Goal: Task Accomplishment & Management: Manage account settings

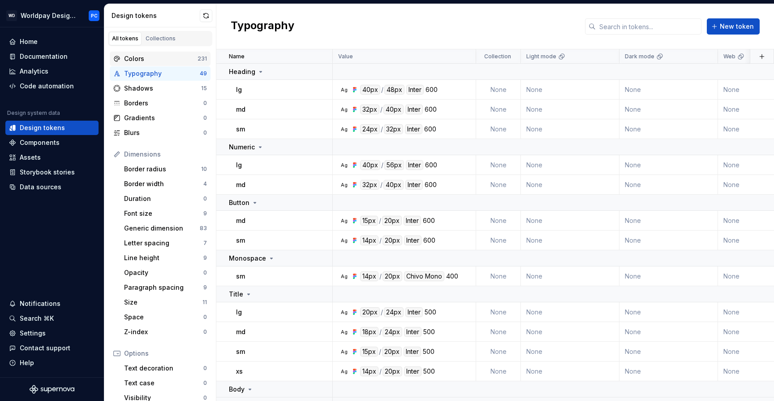
click at [140, 59] on div "Colors" at bounding box center [160, 58] width 73 height 9
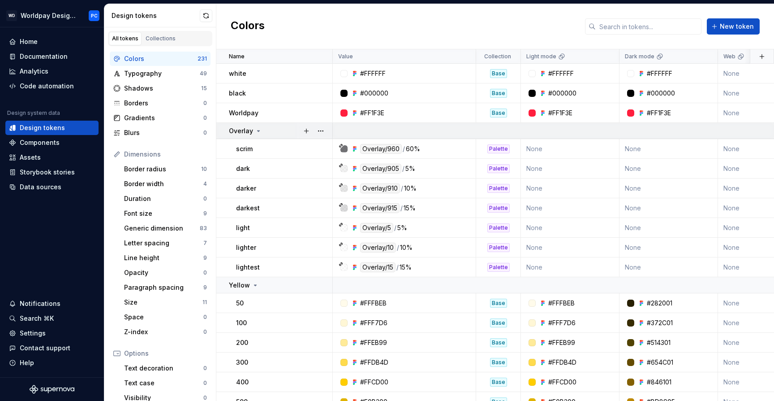
click at [255, 130] on icon at bounding box center [258, 130] width 7 height 7
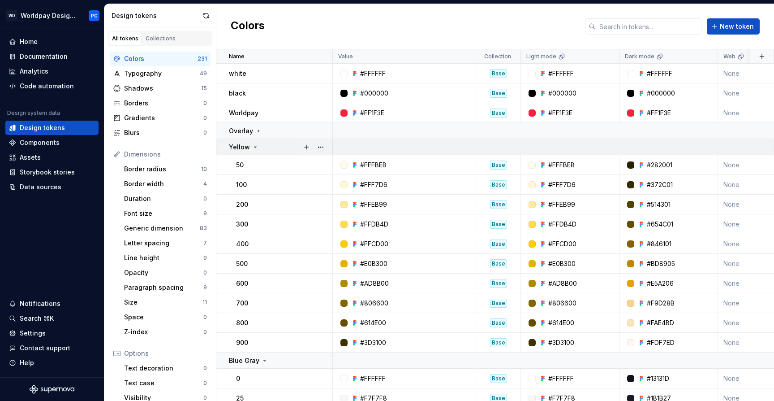
click at [252, 149] on icon at bounding box center [255, 146] width 7 height 7
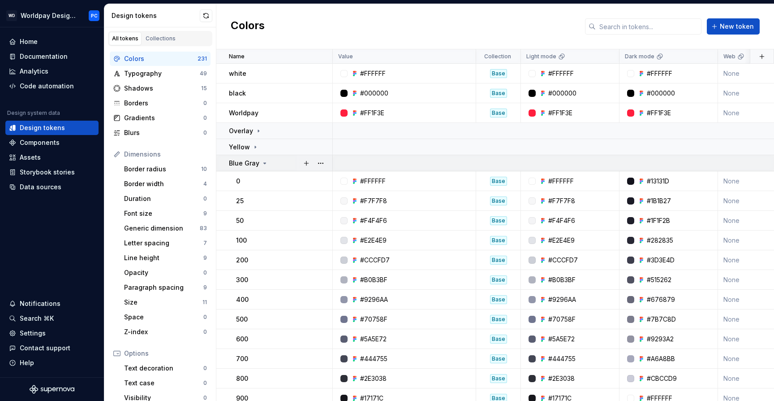
click at [251, 166] on p "Blue Gray" at bounding box center [244, 163] width 30 height 9
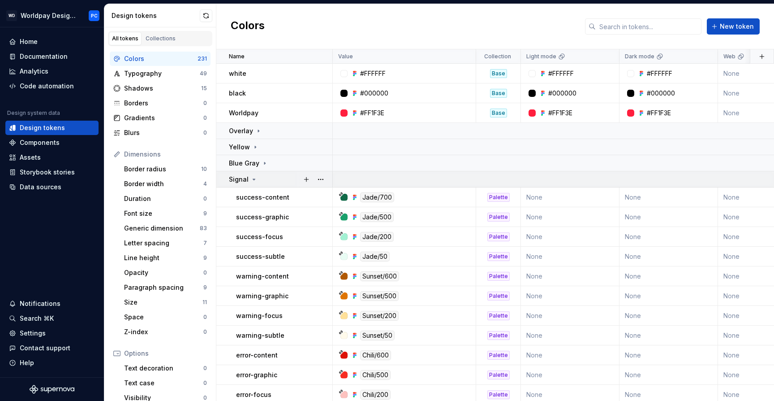
click at [250, 181] on icon at bounding box center [253, 179] width 7 height 7
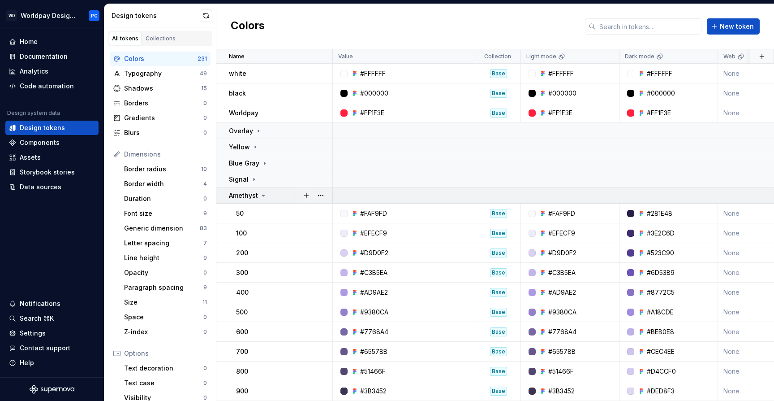
click at [249, 195] on p "Amethyst" at bounding box center [243, 195] width 29 height 9
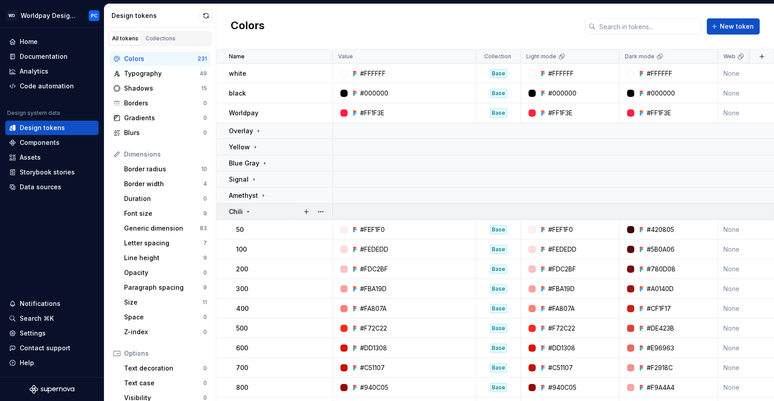
click at [246, 208] on icon at bounding box center [248, 211] width 7 height 7
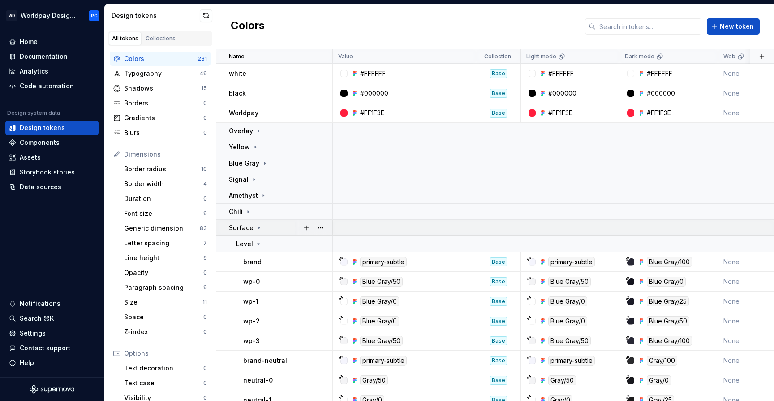
click at [242, 231] on p "Surface" at bounding box center [241, 227] width 25 height 9
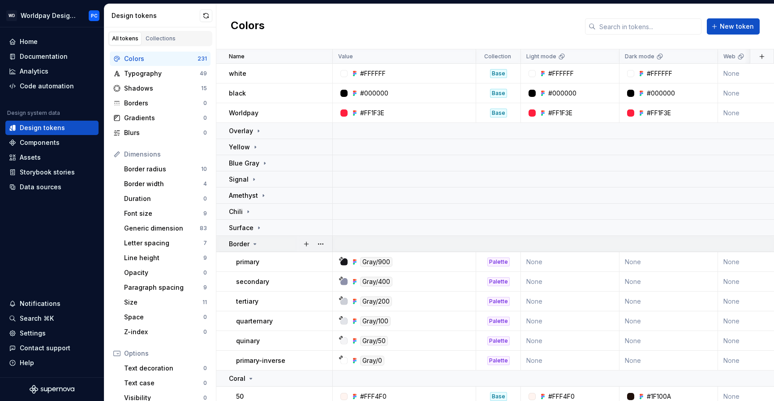
click at [246, 246] on p "Border" at bounding box center [239, 243] width 21 height 9
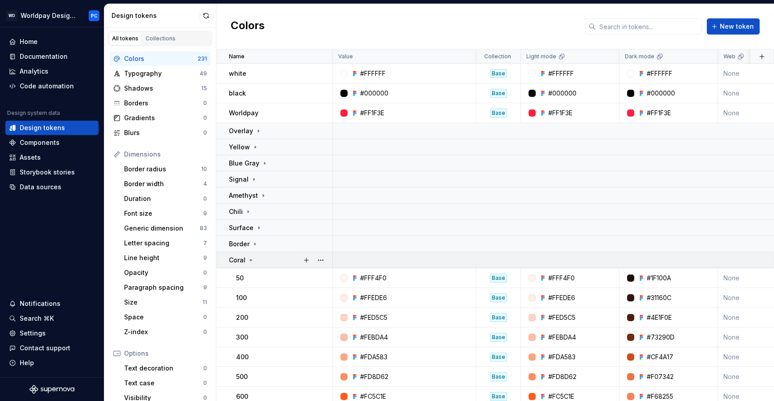
click at [242, 259] on p "Coral" at bounding box center [237, 259] width 17 height 9
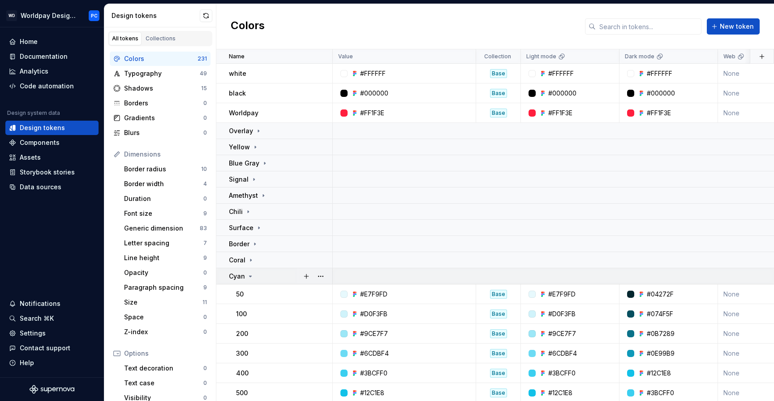
click at [243, 278] on p "Cyan" at bounding box center [237, 276] width 16 height 9
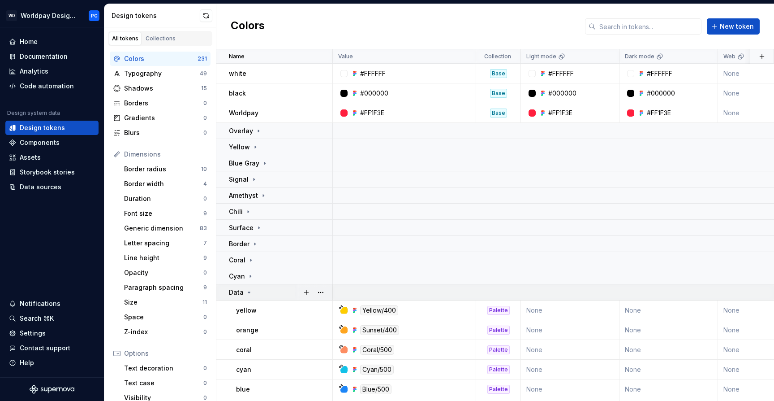
click at [243, 295] on div "Data" at bounding box center [241, 292] width 24 height 9
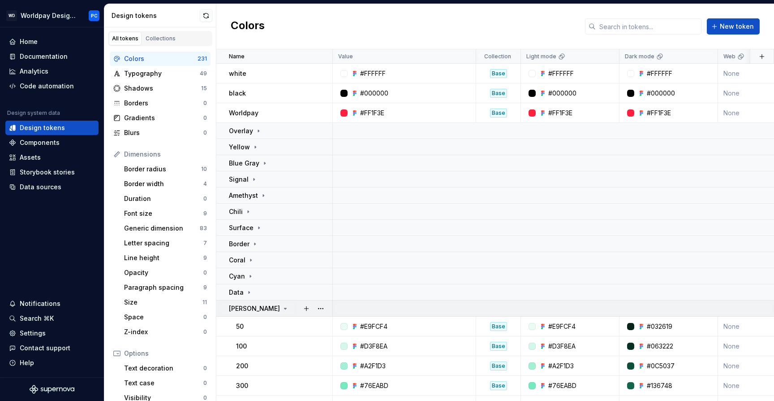
click at [247, 312] on div "[PERSON_NAME]" at bounding box center [259, 308] width 60 height 9
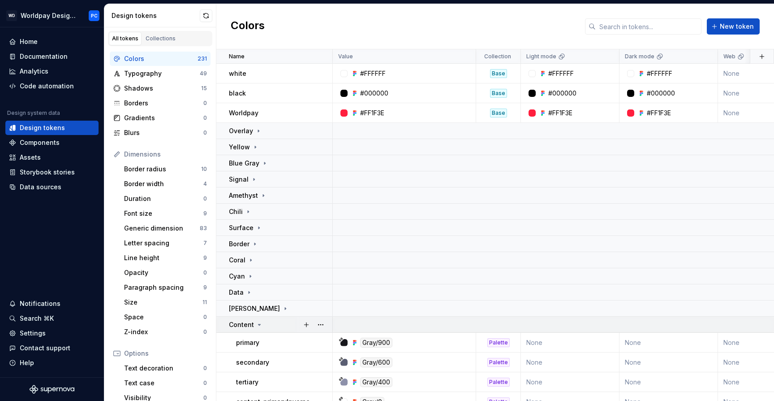
click at [246, 324] on p "Content" at bounding box center [241, 324] width 25 height 9
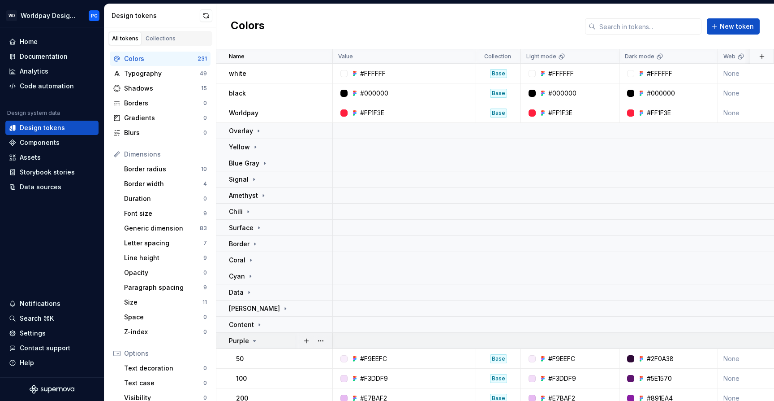
click at [236, 339] on p "Purple" at bounding box center [239, 340] width 20 height 9
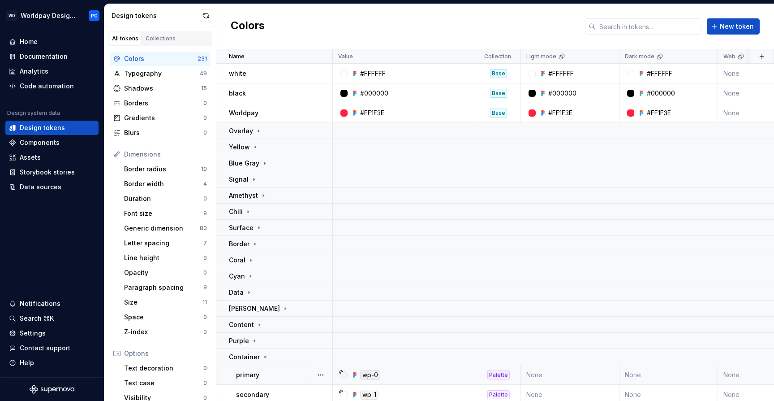
scroll to position [128, 0]
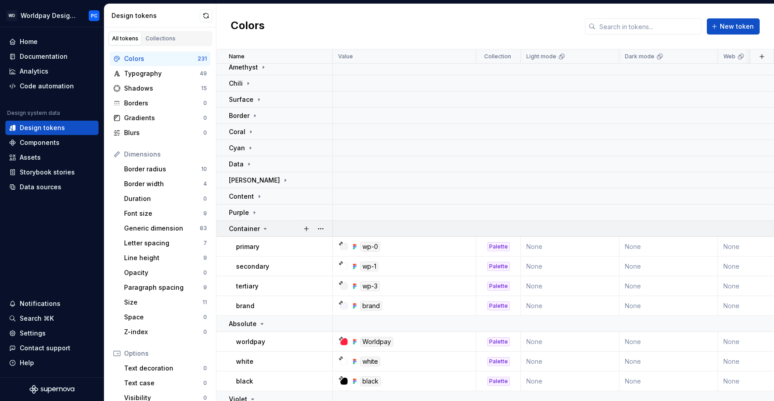
click at [252, 232] on p "Container" at bounding box center [244, 228] width 31 height 9
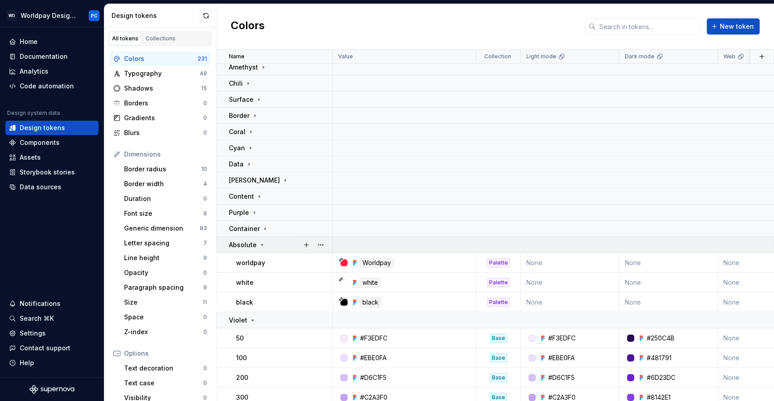
click at [245, 243] on p "Absolute" at bounding box center [243, 244] width 28 height 9
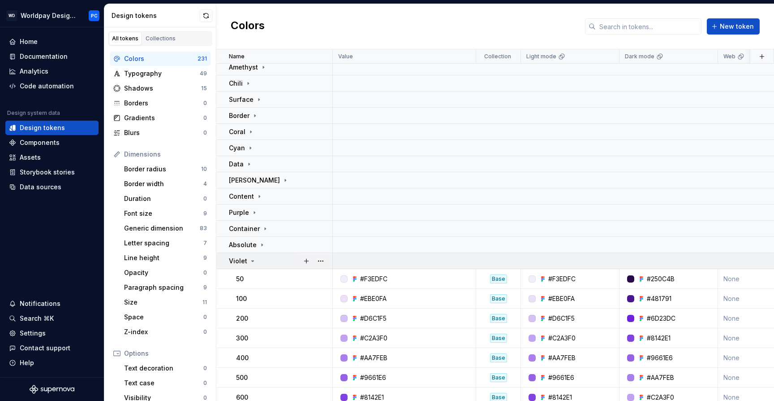
click at [238, 263] on p "Violet" at bounding box center [238, 260] width 18 height 9
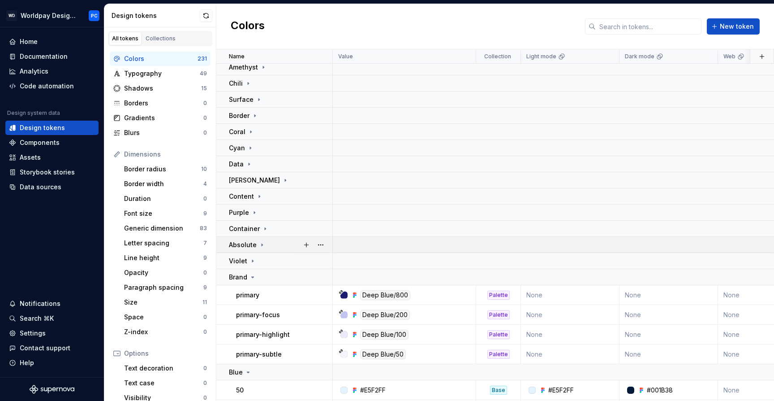
click at [256, 244] on div "Absolute" at bounding box center [247, 244] width 37 height 9
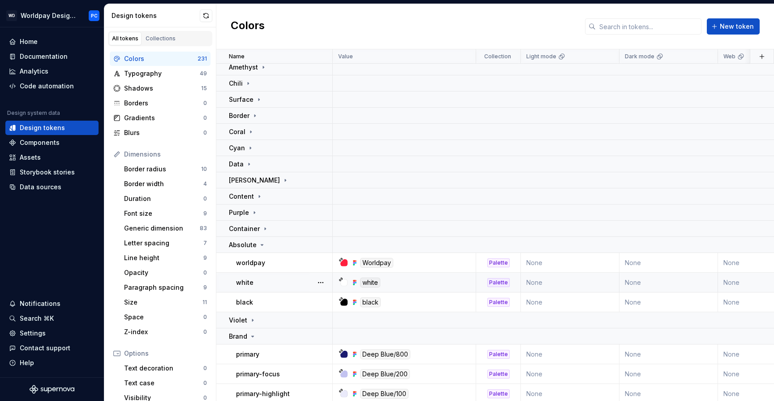
click at [264, 287] on td "white" at bounding box center [274, 282] width 117 height 20
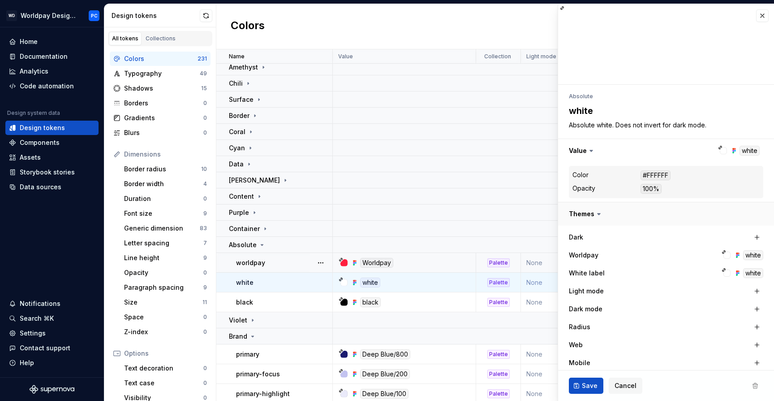
scroll to position [138, 0]
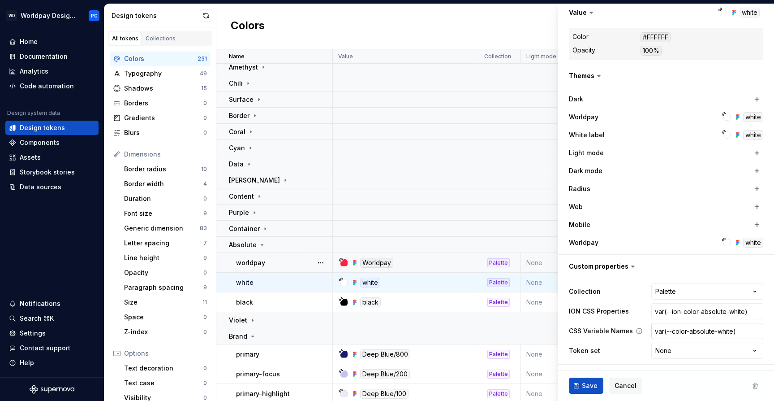
click at [707, 331] on input "var(--color-absolute-white)" at bounding box center [708, 331] width 112 height 16
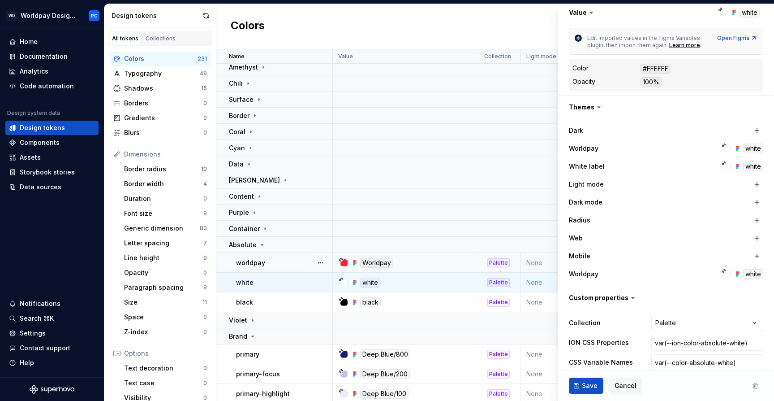
type textarea "*"
